Goal: Task Accomplishment & Management: Use online tool/utility

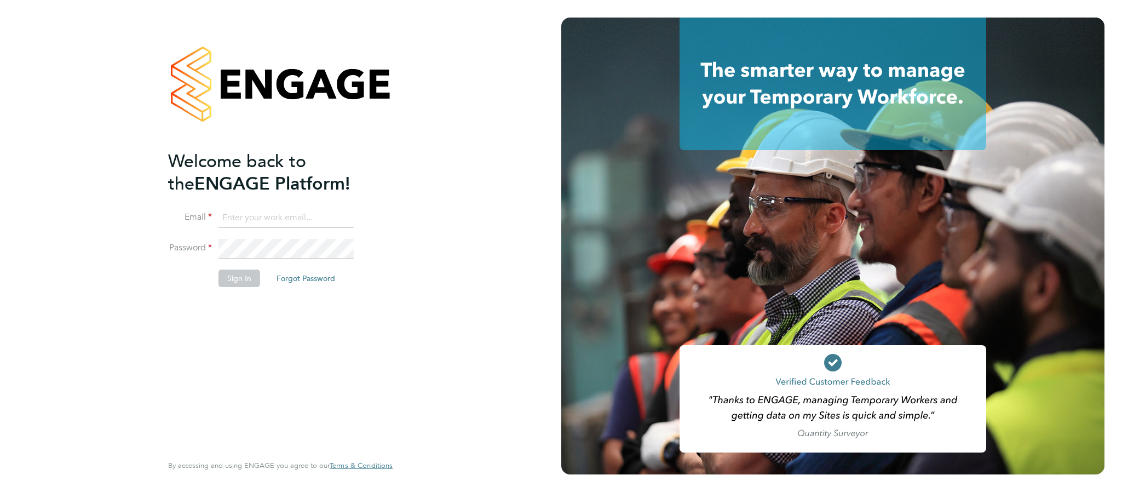
drag, startPoint x: 0, startPoint y: 0, endPoint x: 299, endPoint y: 212, distance: 366.5
click at [299, 212] on input at bounding box center [286, 218] width 135 height 20
paste input "cscportals@randstadcpe.com"
type input "cscportals@randstadcpe.com"
click at [230, 281] on button "Sign In" at bounding box center [240, 278] width 42 height 18
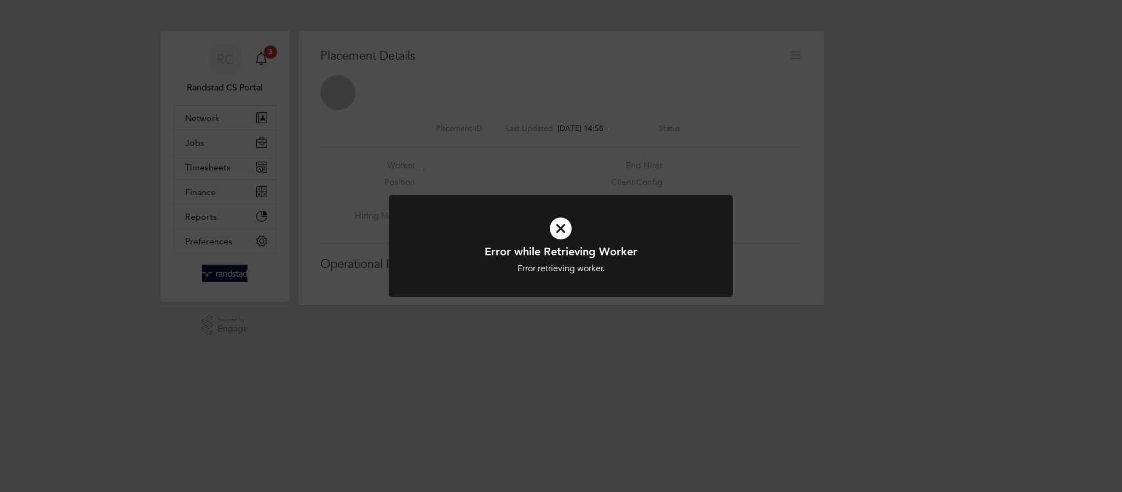
click at [612, 150] on div "Error while Retrieving Worker Error retrieving worker. Cancel Okay" at bounding box center [561, 246] width 1122 height 492
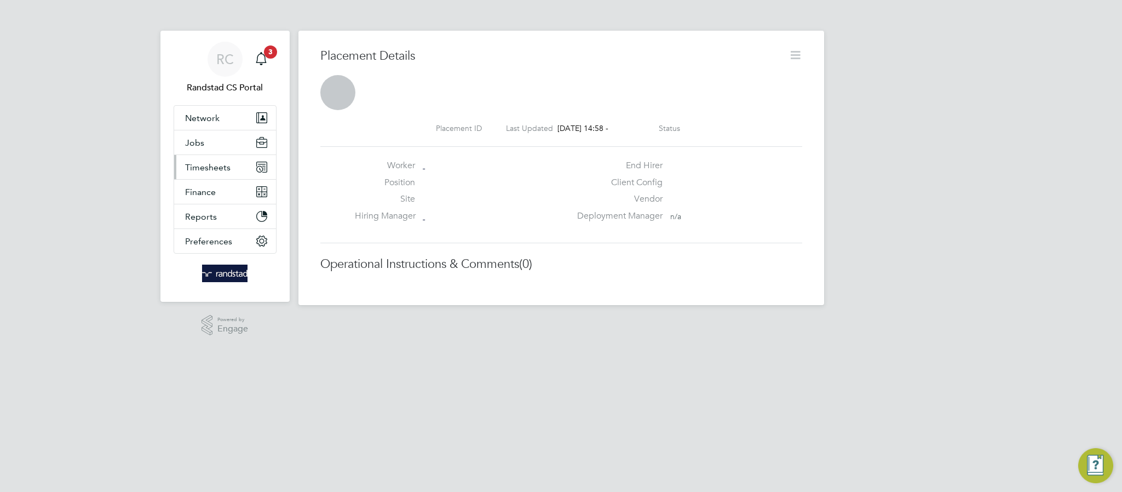
click at [215, 175] on button "Timesheets" at bounding box center [225, 167] width 102 height 24
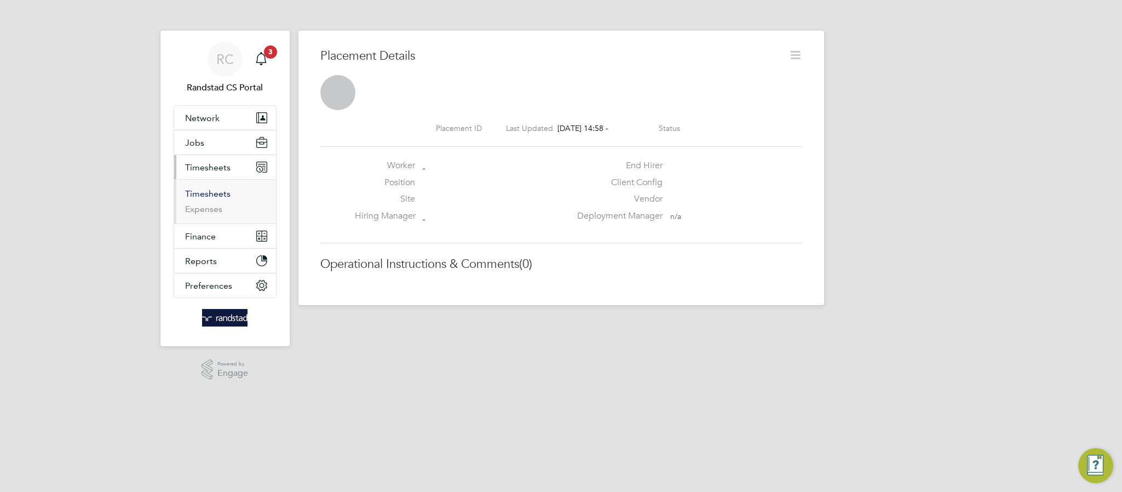
click at [209, 193] on link "Timesheets" at bounding box center [207, 193] width 45 height 10
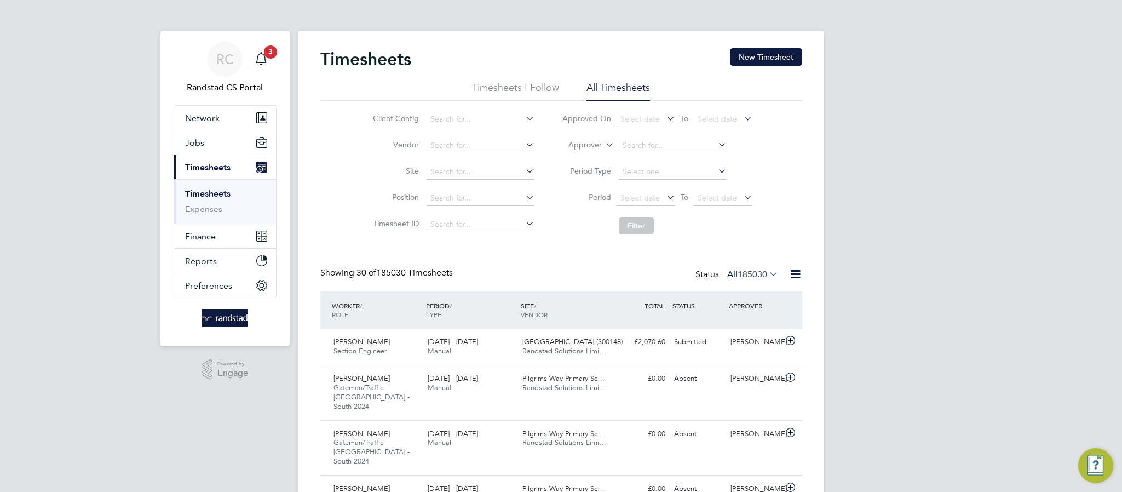
scroll to position [5, 5]
click at [733, 201] on span "Select date" at bounding box center [717, 198] width 39 height 10
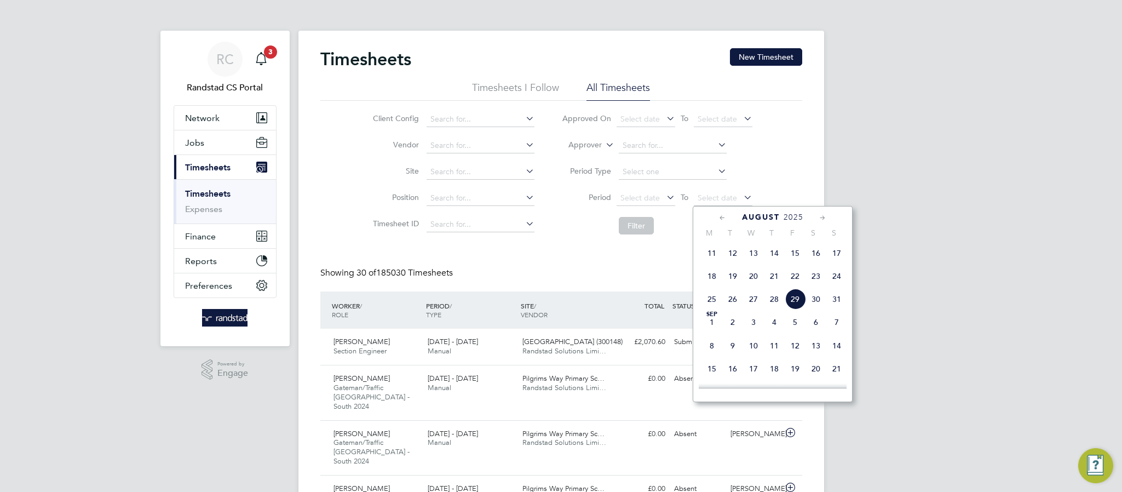
click at [834, 278] on span "24" at bounding box center [836, 276] width 21 height 21
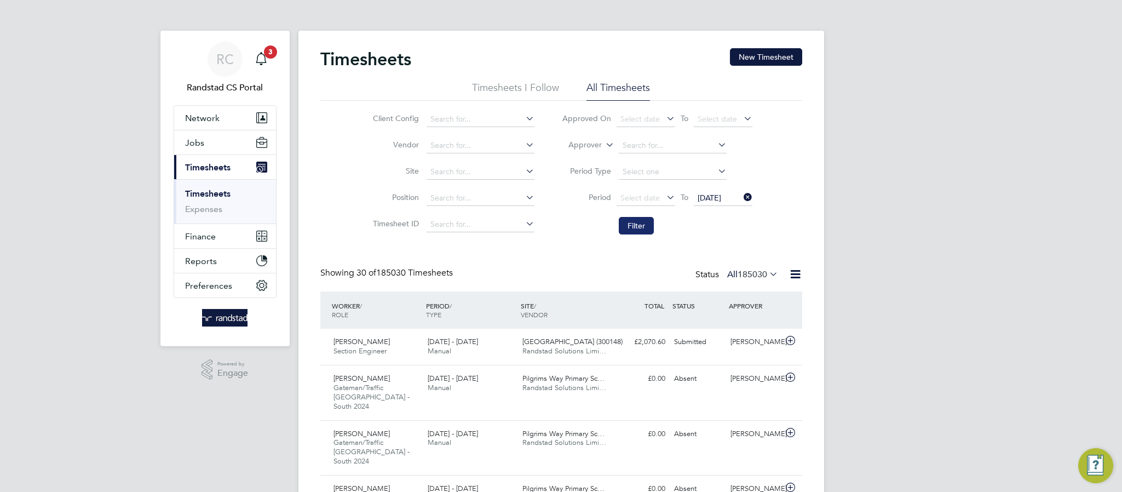
click at [633, 231] on button "Filter" at bounding box center [636, 226] width 35 height 18
